Goal: Task Accomplishment & Management: Complete application form

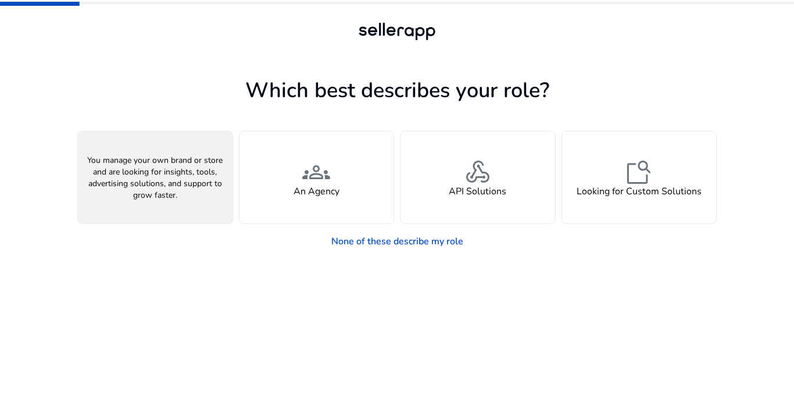
click at [163, 188] on h4 "A Seller" at bounding box center [155, 191] width 35 height 11
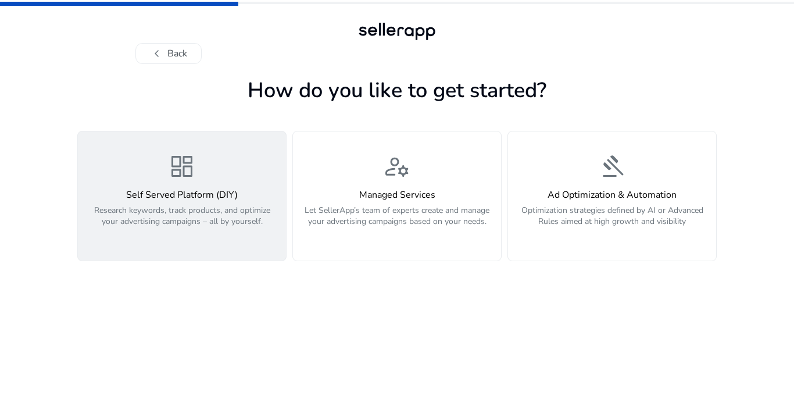
click at [142, 196] on h4 "Self Served Platform (DIY)" at bounding box center [182, 195] width 194 height 11
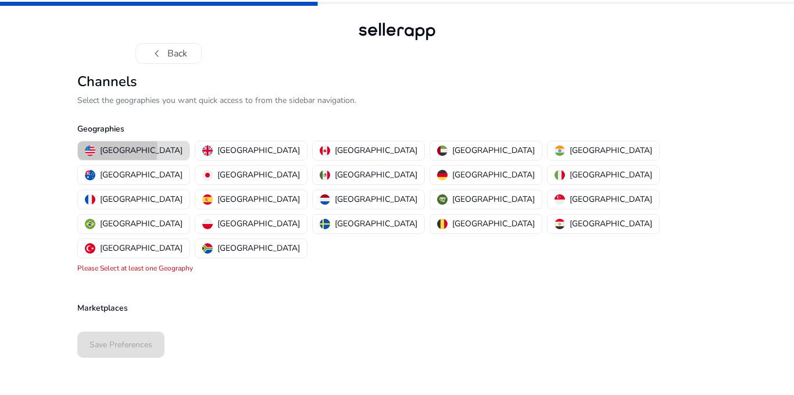
click at [106, 149] on p "[GEOGRAPHIC_DATA]" at bounding box center [141, 150] width 83 height 12
click at [108, 148] on p "[GEOGRAPHIC_DATA]" at bounding box center [141, 150] width 83 height 12
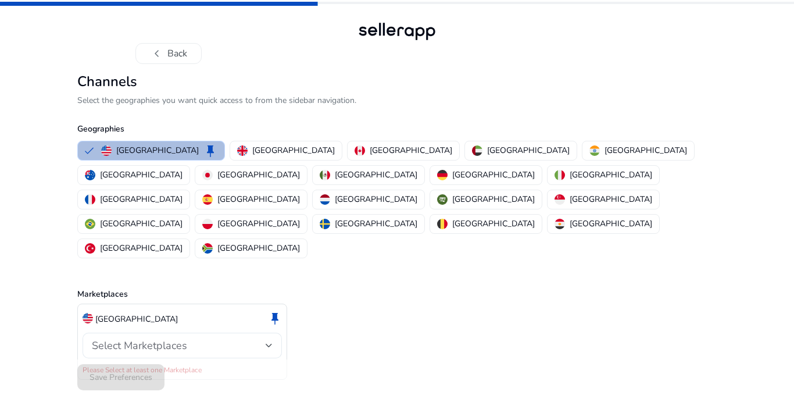
click at [267, 343] on div at bounding box center [269, 345] width 7 height 5
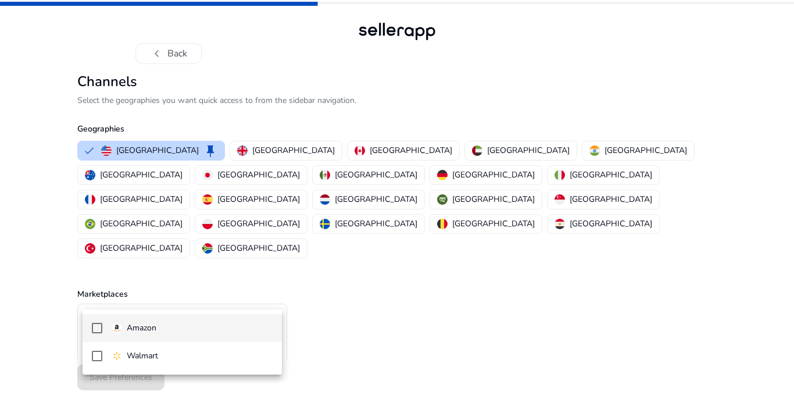
click at [99, 331] on mat-pseudo-checkbox at bounding box center [97, 328] width 10 height 10
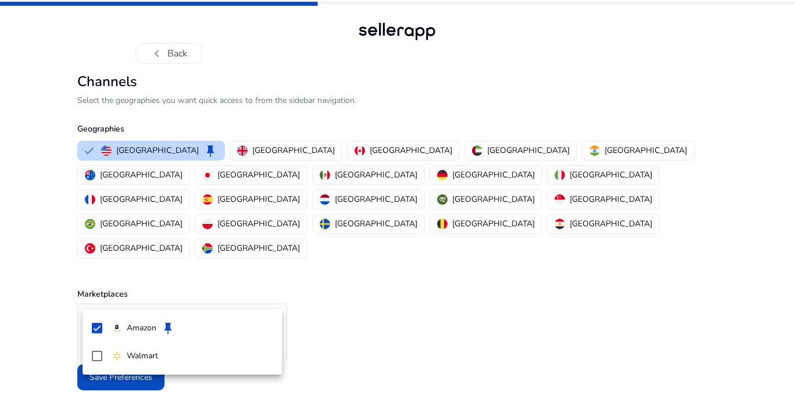
click at [351, 341] on div at bounding box center [397, 197] width 794 height 395
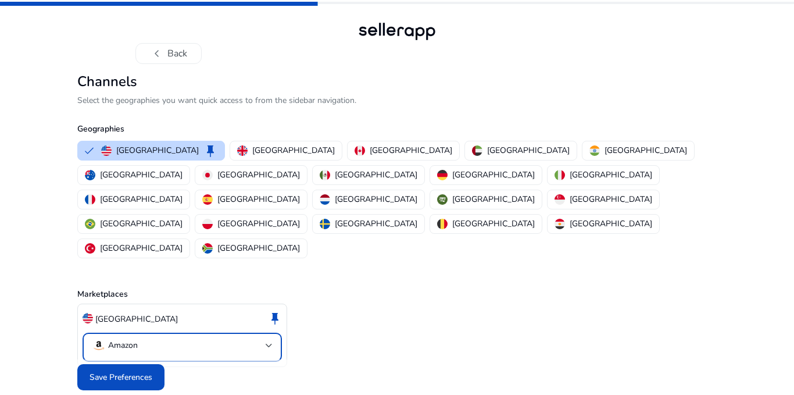
click at [351, 359] on div "Save Preferences" at bounding box center [396, 376] width 639 height 35
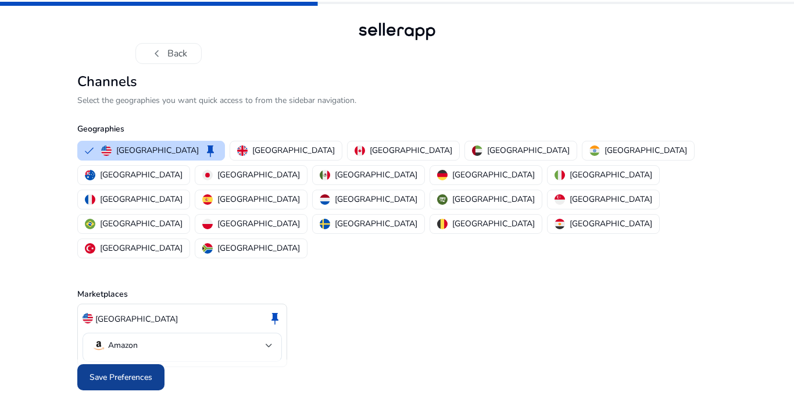
click at [103, 371] on span "Save Preferences" at bounding box center [121, 377] width 63 height 12
click at [103, 359] on div "Save Preferences" at bounding box center [396, 376] width 639 height 35
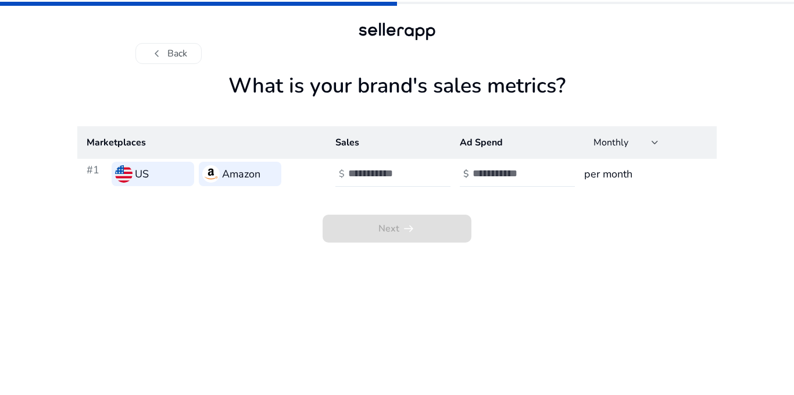
click at [466, 94] on h1 "What is your brand's sales metrics?" at bounding box center [396, 99] width 639 height 53
click at [497, 175] on input "number" at bounding box center [512, 173] width 78 height 13
click at [364, 173] on input "number" at bounding box center [387, 173] width 78 height 13
click at [414, 176] on input "number" at bounding box center [387, 173] width 78 height 13
click at [400, 178] on input "number" at bounding box center [387, 173] width 78 height 13
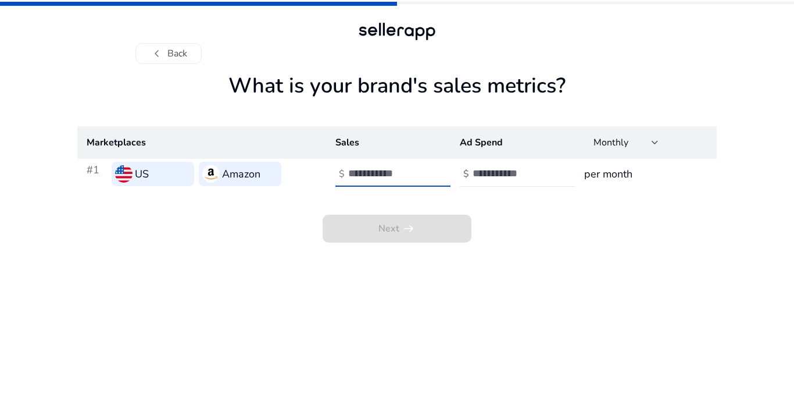
click at [400, 178] on input "number" at bounding box center [387, 173] width 78 height 13
click at [356, 174] on input "number" at bounding box center [387, 173] width 78 height 13
click at [370, 169] on input "*" at bounding box center [387, 173] width 78 height 13
type input "*"
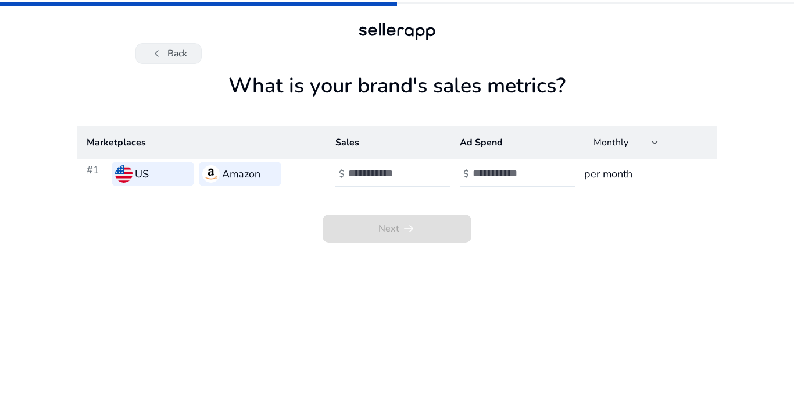
click at [171, 49] on button "chevron_left Back" at bounding box center [168, 53] width 66 height 21
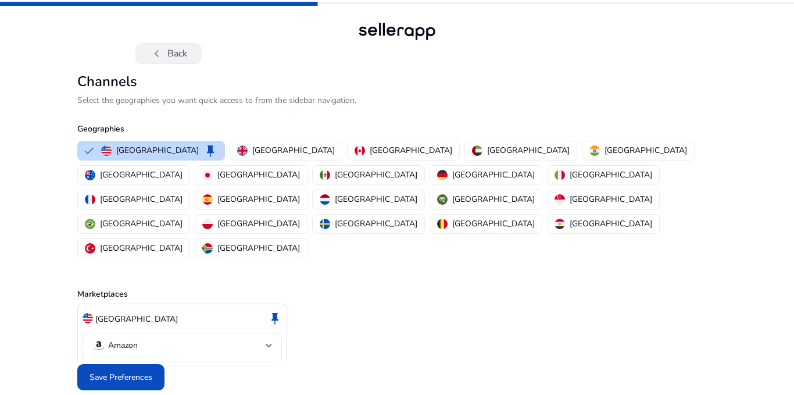
click at [155, 56] on span "chevron_left" at bounding box center [157, 54] width 14 height 14
click at [157, 54] on span "chevron_left" at bounding box center [157, 54] width 14 height 14
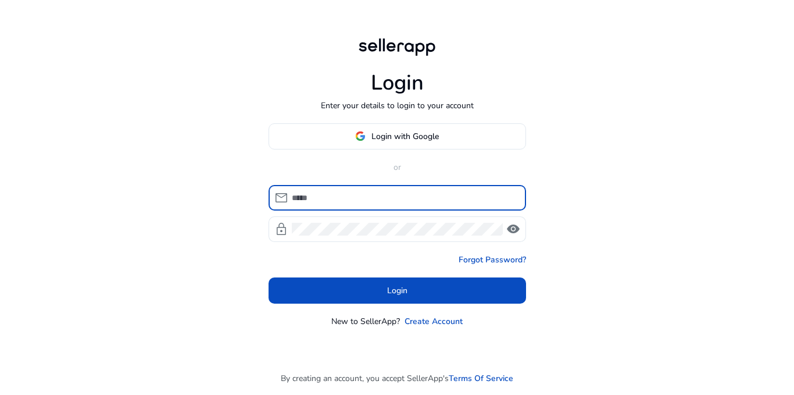
click at [319, 198] on input at bounding box center [404, 197] width 225 height 13
click at [320, 198] on input at bounding box center [404, 197] width 225 height 13
click at [325, 195] on input "*" at bounding box center [404, 197] width 225 height 13
type input "**********"
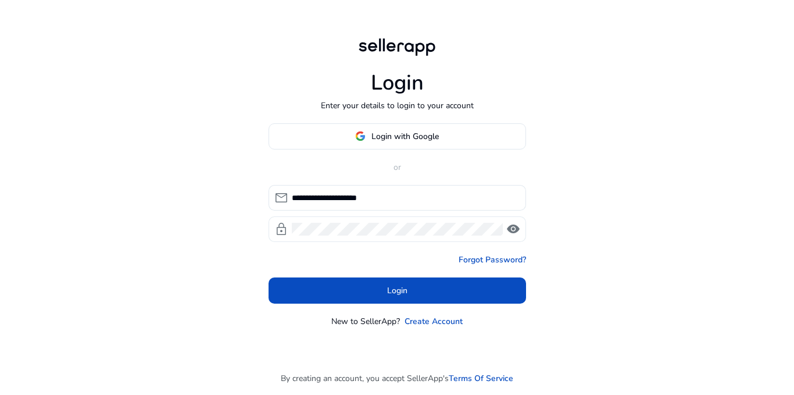
click at [511, 223] on span "visibility" at bounding box center [513, 229] width 14 height 14
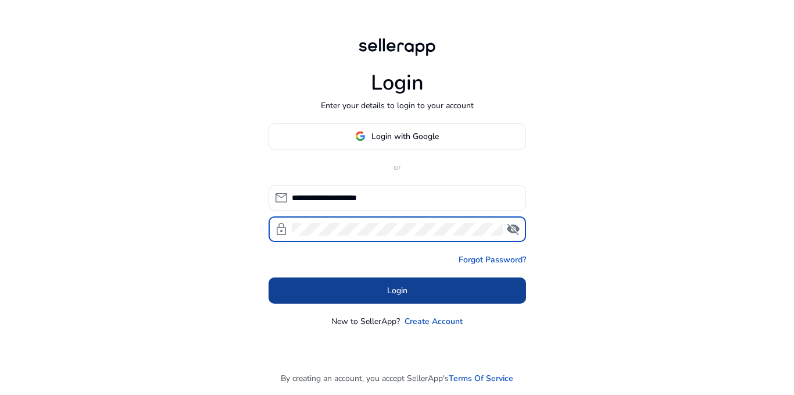
click at [426, 289] on span at bounding box center [398, 290] width 258 height 28
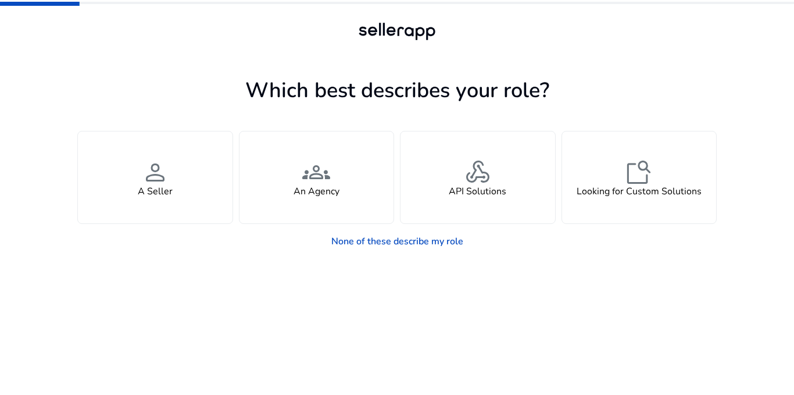
click at [612, 14] on div at bounding box center [397, 32] width 794 height 64
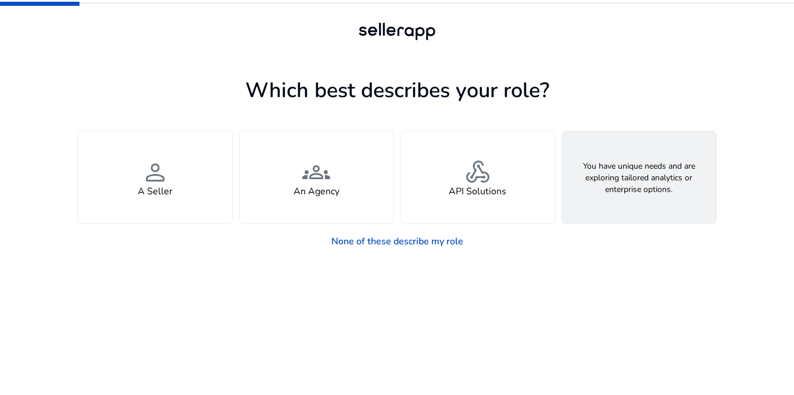
click at [646, 186] on h4 "Looking for Custom Solutions" at bounding box center [639, 191] width 125 height 11
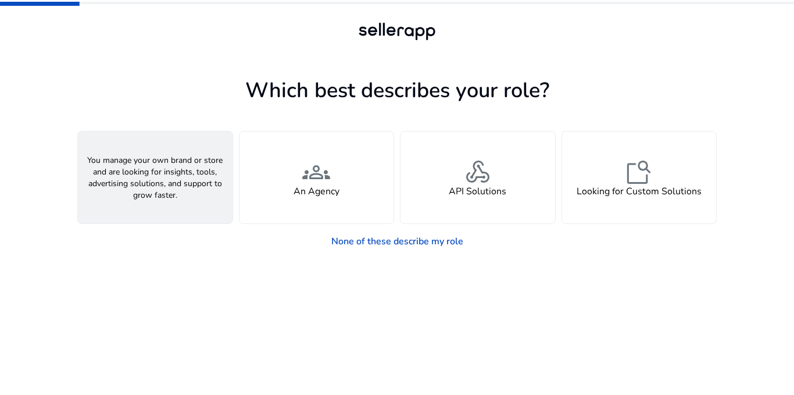
click at [153, 186] on h4 "A Seller" at bounding box center [155, 191] width 35 height 11
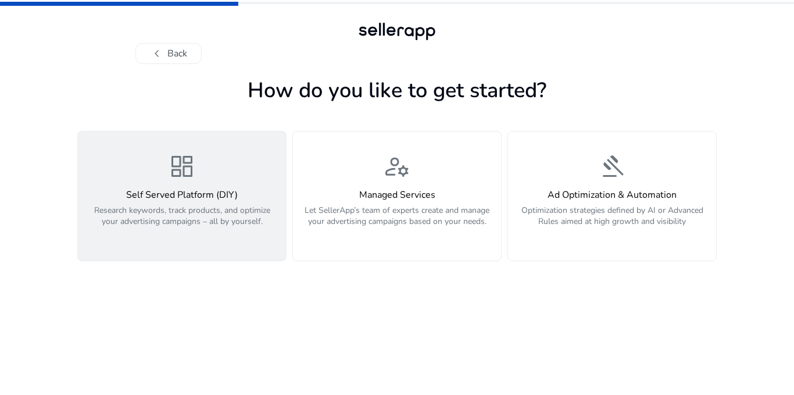
click at [186, 192] on h4 "Self Served Platform (DIY)" at bounding box center [182, 195] width 194 height 11
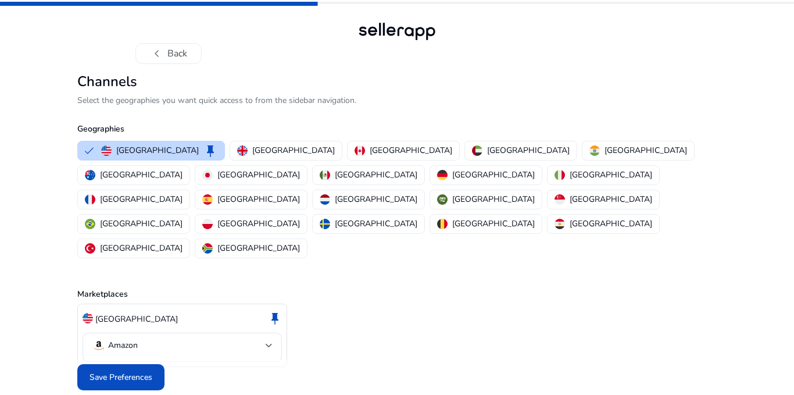
click at [119, 371] on span "Save Preferences" at bounding box center [121, 377] width 63 height 12
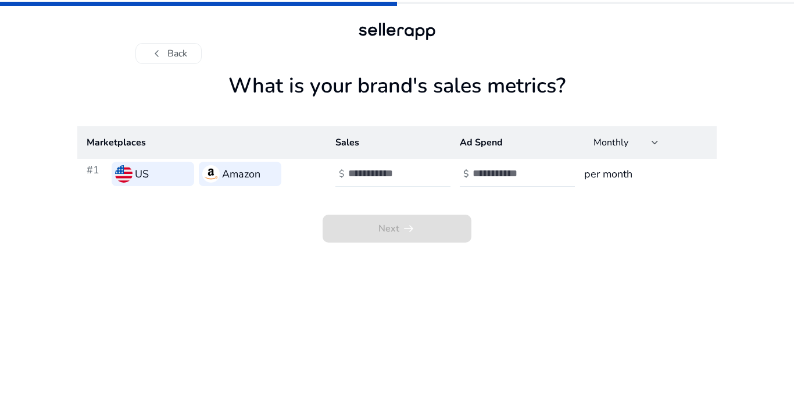
click at [388, 177] on input "number" at bounding box center [387, 173] width 78 height 13
type input "****"
click at [477, 173] on input "number" at bounding box center [512, 173] width 78 height 13
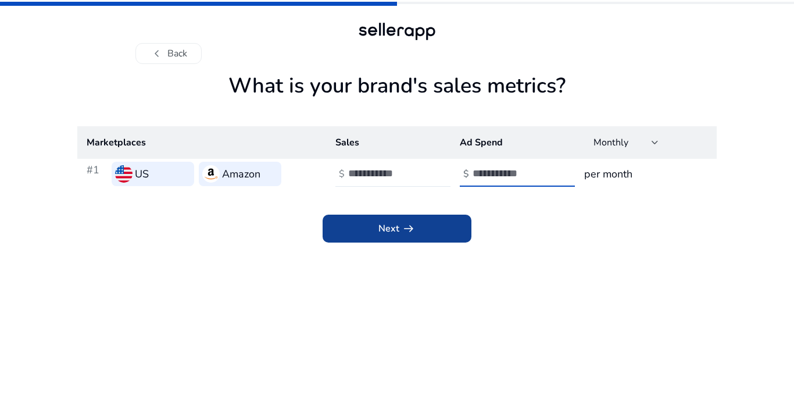
type input "***"
click at [429, 233] on span at bounding box center [397, 228] width 149 height 28
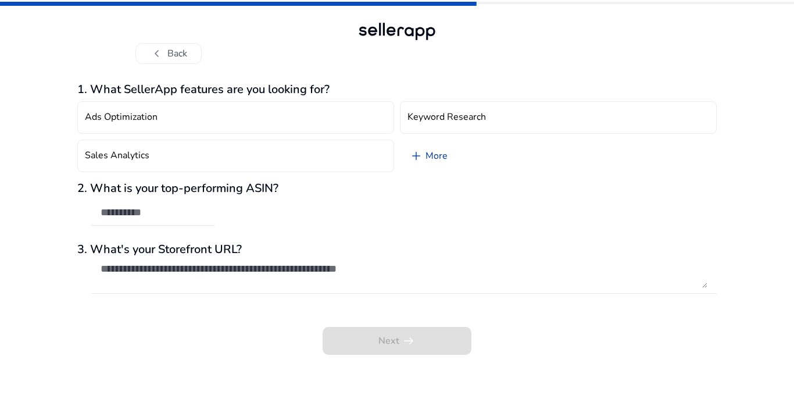
click at [435, 158] on link "add More" at bounding box center [428, 156] width 57 height 33
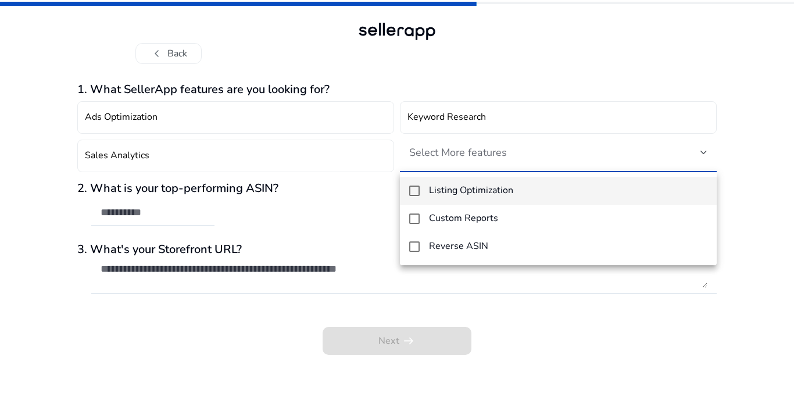
click at [468, 112] on div at bounding box center [397, 197] width 794 height 395
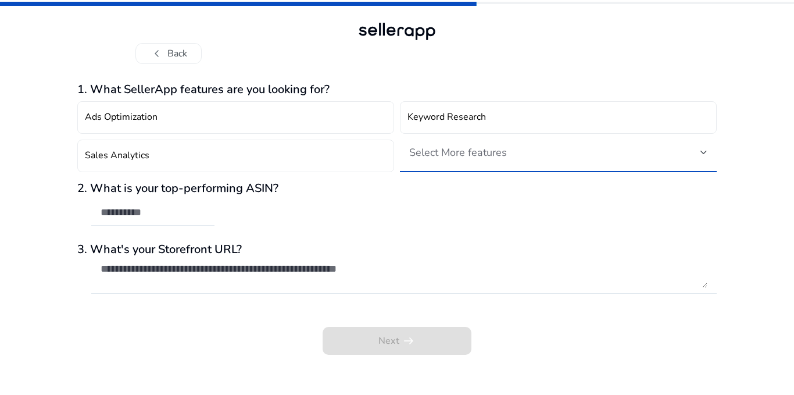
click at [700, 152] on div at bounding box center [703, 152] width 7 height 5
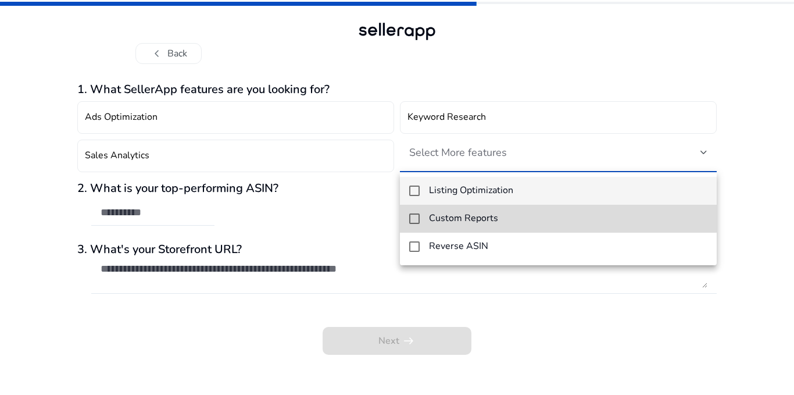
click at [414, 213] on mat-pseudo-checkbox at bounding box center [414, 218] width 10 height 10
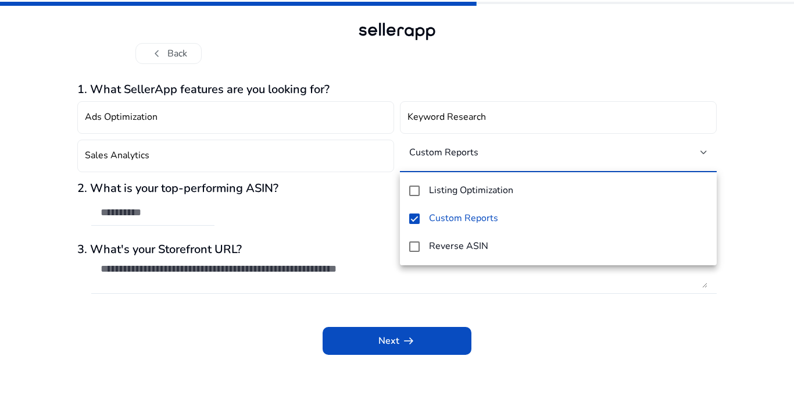
click at [391, 342] on div at bounding box center [397, 197] width 794 height 395
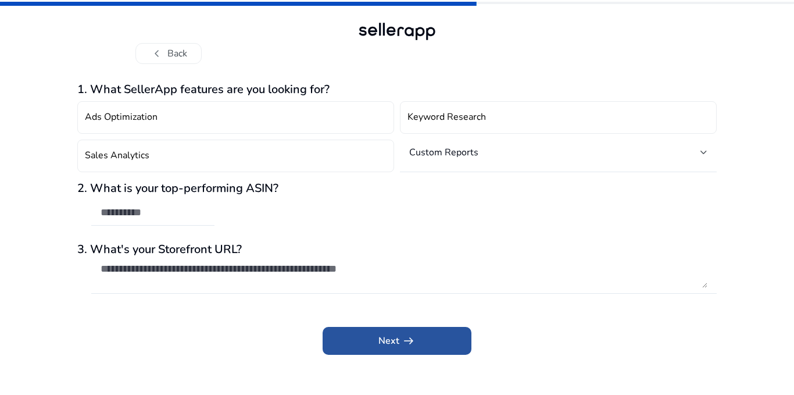
click at [389, 339] on span "Next arrow_right_alt" at bounding box center [396, 341] width 37 height 14
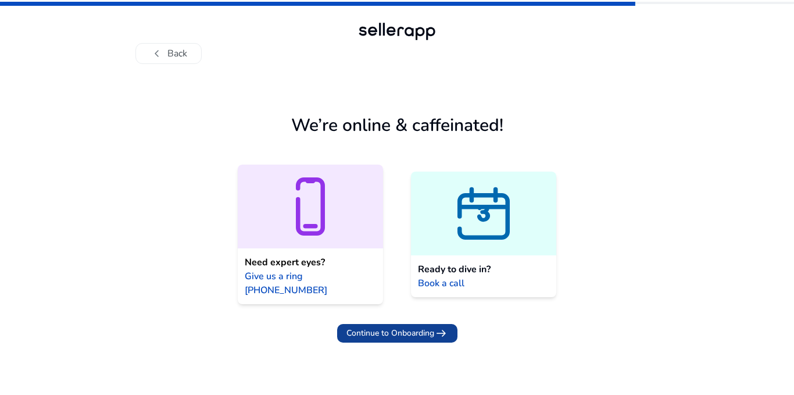
click at [385, 327] on span "Continue to Onboarding" at bounding box center [390, 333] width 88 height 12
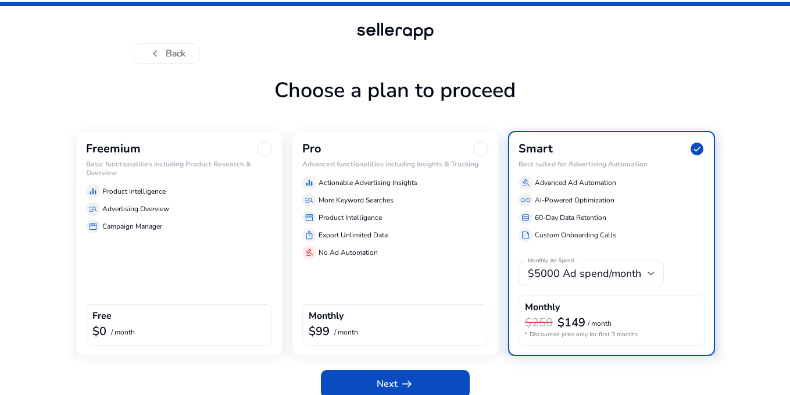
click at [138, 163] on h6 "Basic functionalities including Product Research & Overview" at bounding box center [179, 168] width 186 height 17
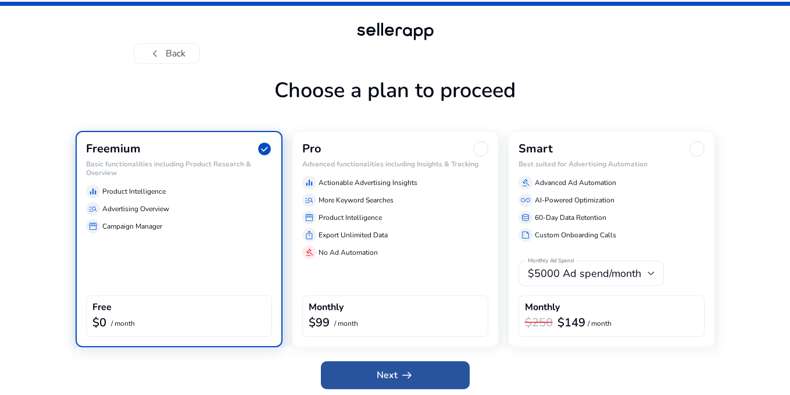
click at [374, 370] on span at bounding box center [395, 375] width 149 height 28
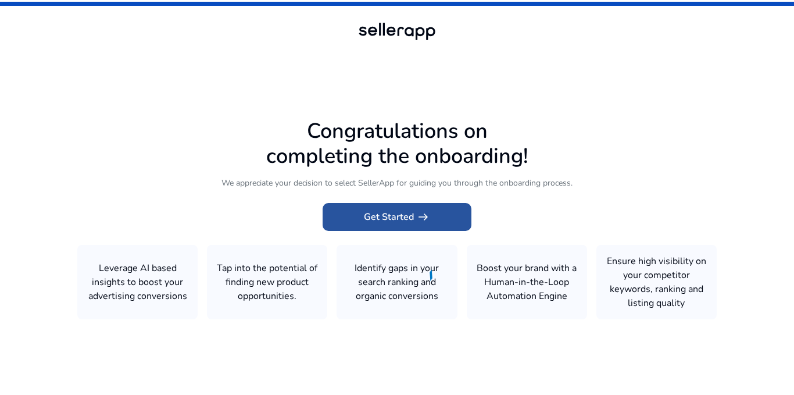
click at [418, 217] on span "arrow_right_alt" at bounding box center [423, 217] width 14 height 14
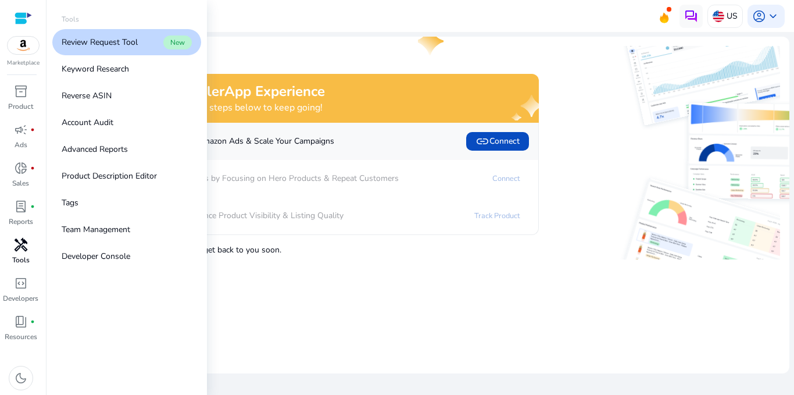
click at [23, 249] on span "handyman" at bounding box center [21, 245] width 14 height 14
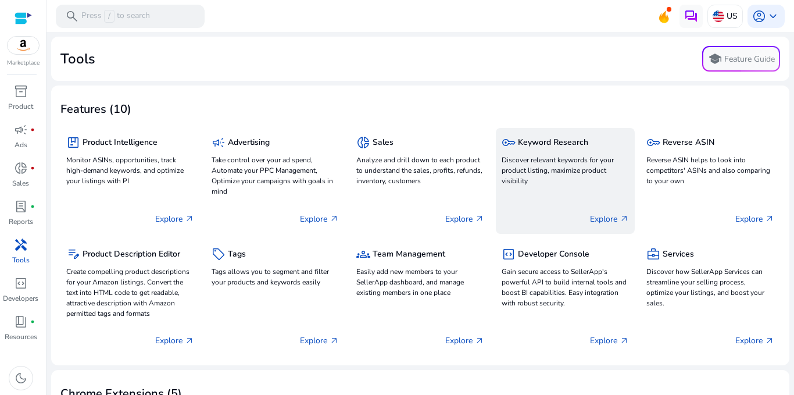
click at [546, 144] on h5 "Keyword Research" at bounding box center [553, 143] width 70 height 10
